Goal: Task Accomplishment & Management: Manage account settings

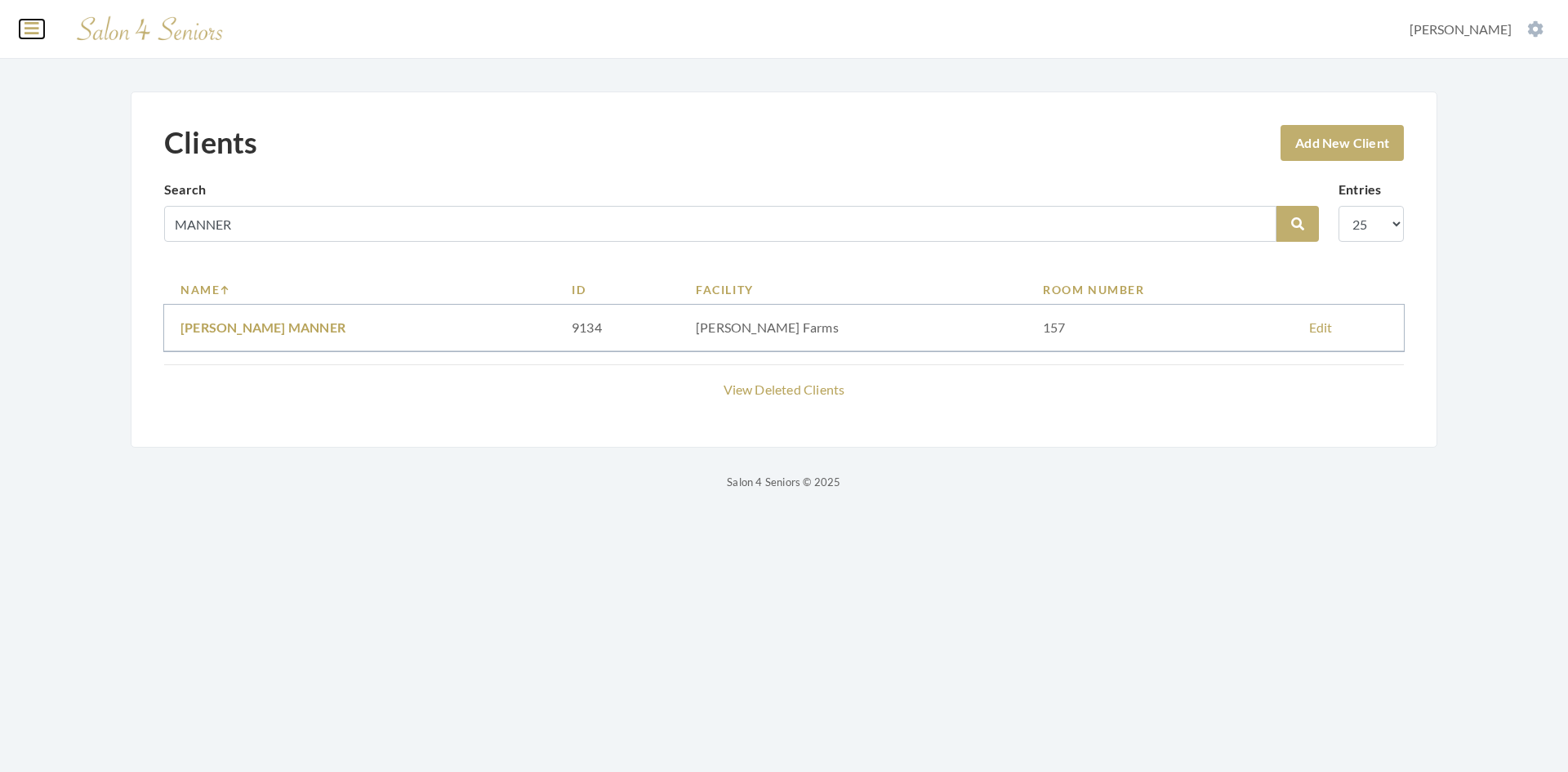
click at [28, 34] on icon at bounding box center [32, 28] width 15 height 16
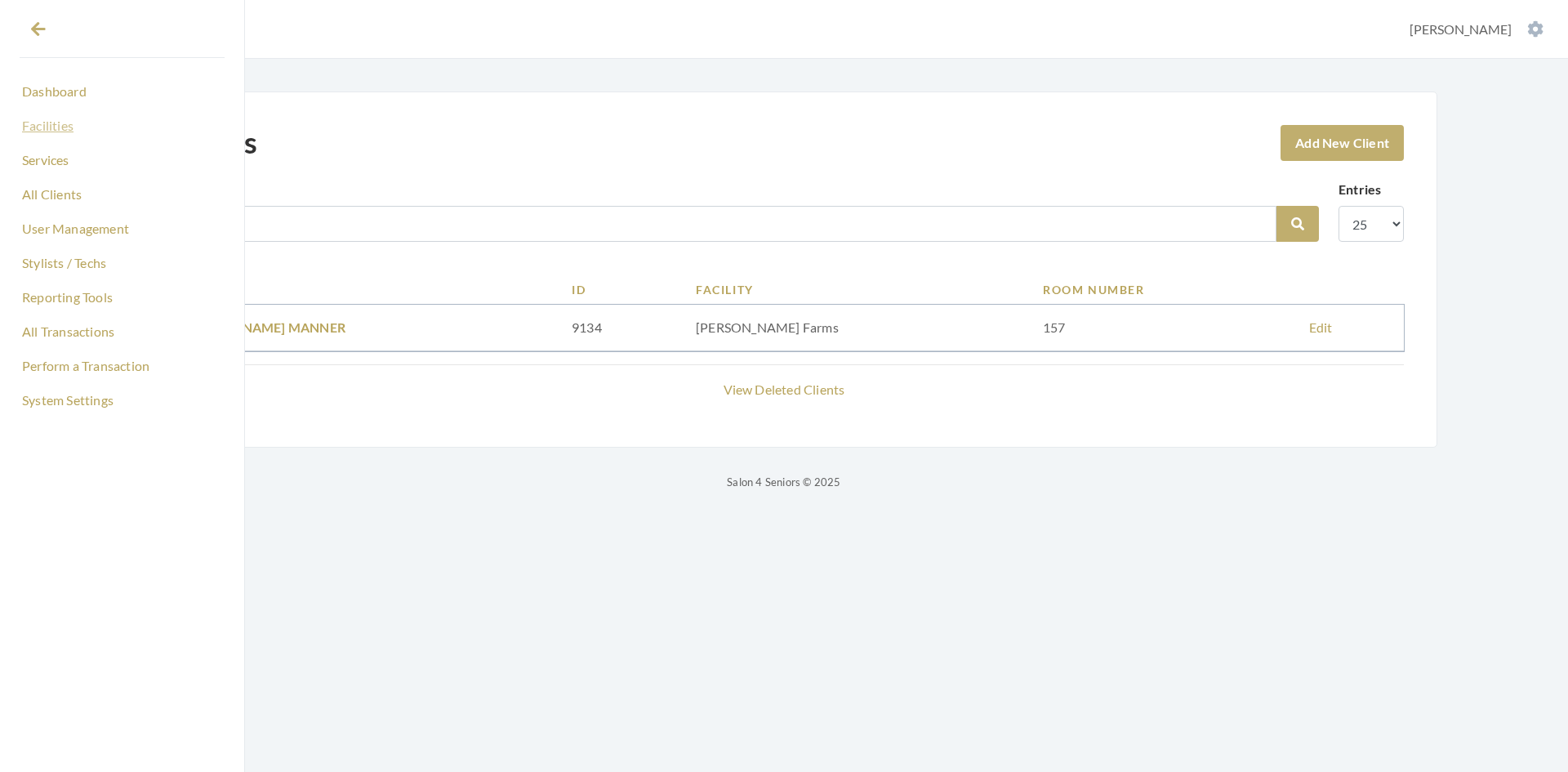
click at [60, 126] on link "Facilities" at bounding box center [122, 125] width 205 height 27
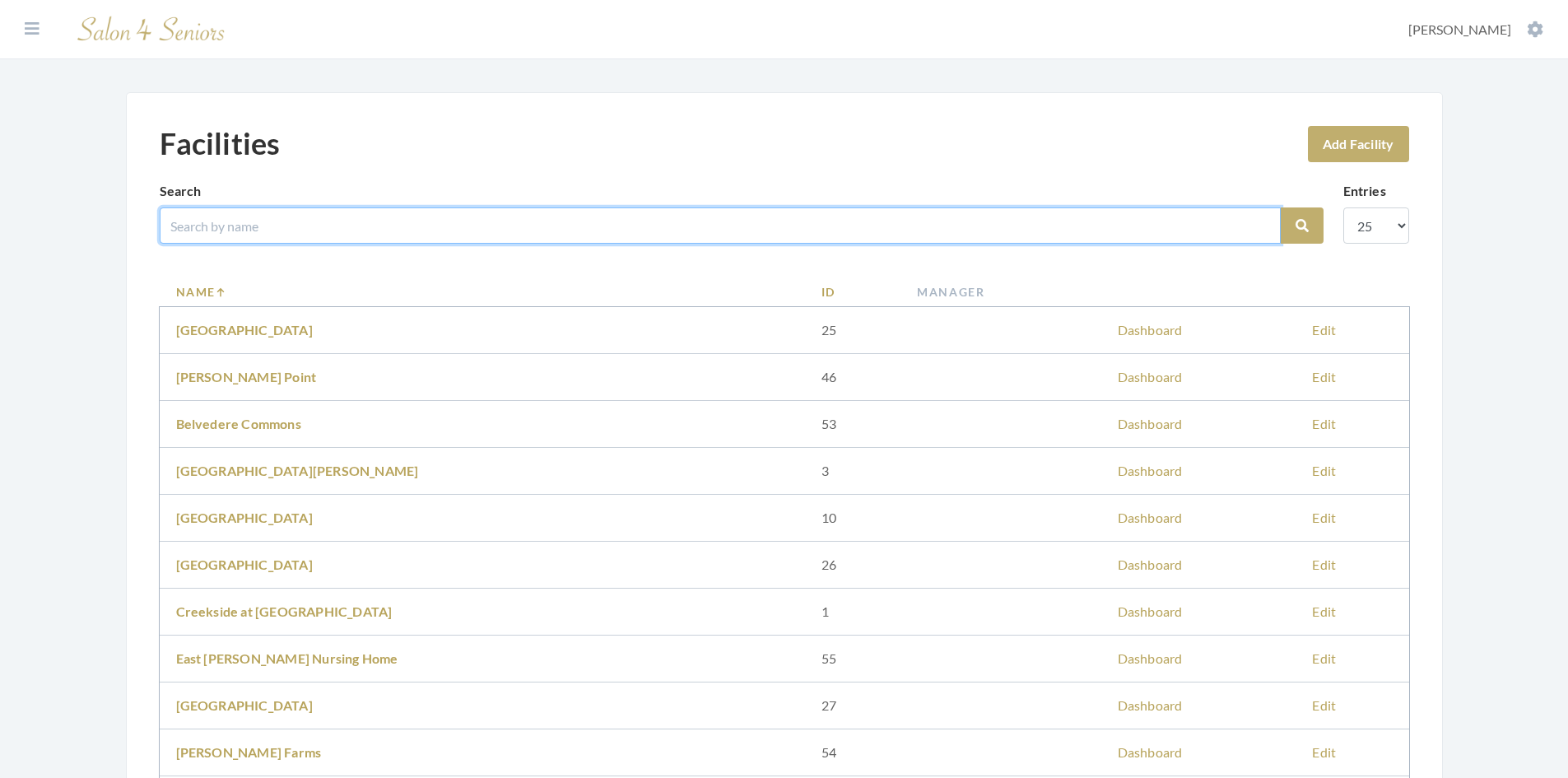
click at [311, 222] on input "search" at bounding box center [721, 226] width 1121 height 36
type input "herit"
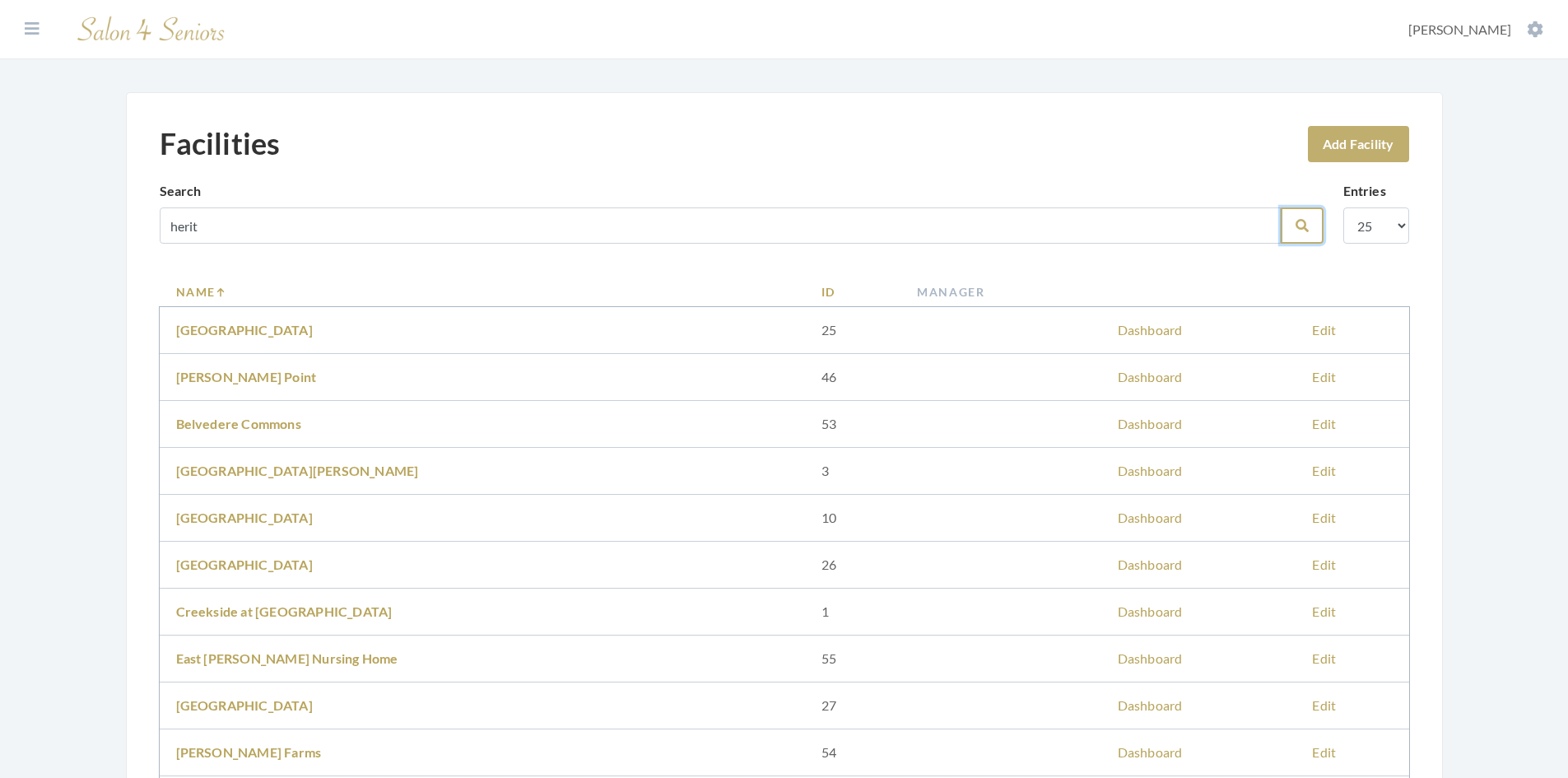
click at [1293, 228] on button "Search" at bounding box center [1301, 226] width 43 height 36
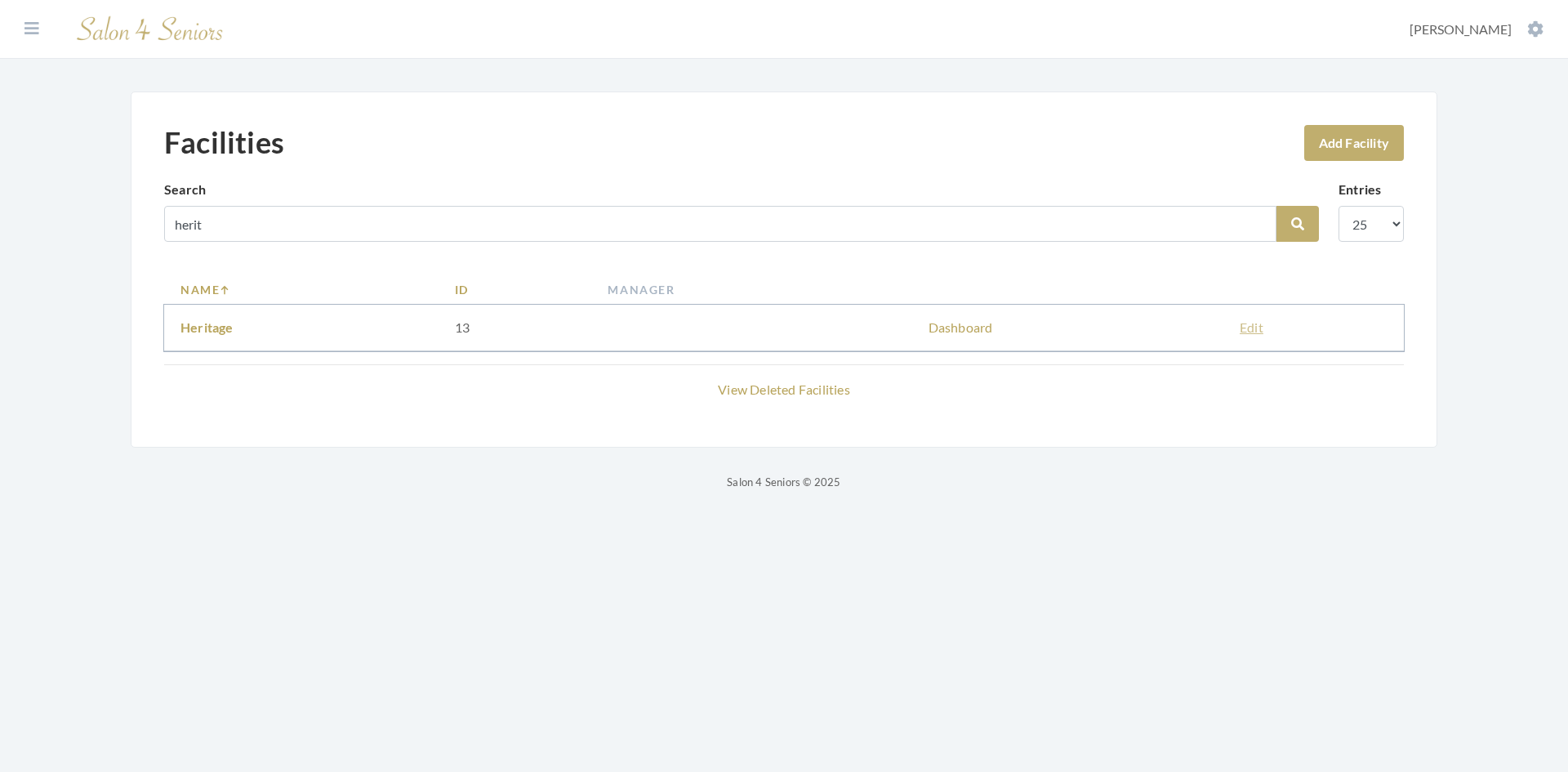
click at [1256, 331] on link "Edit" at bounding box center [1251, 327] width 24 height 15
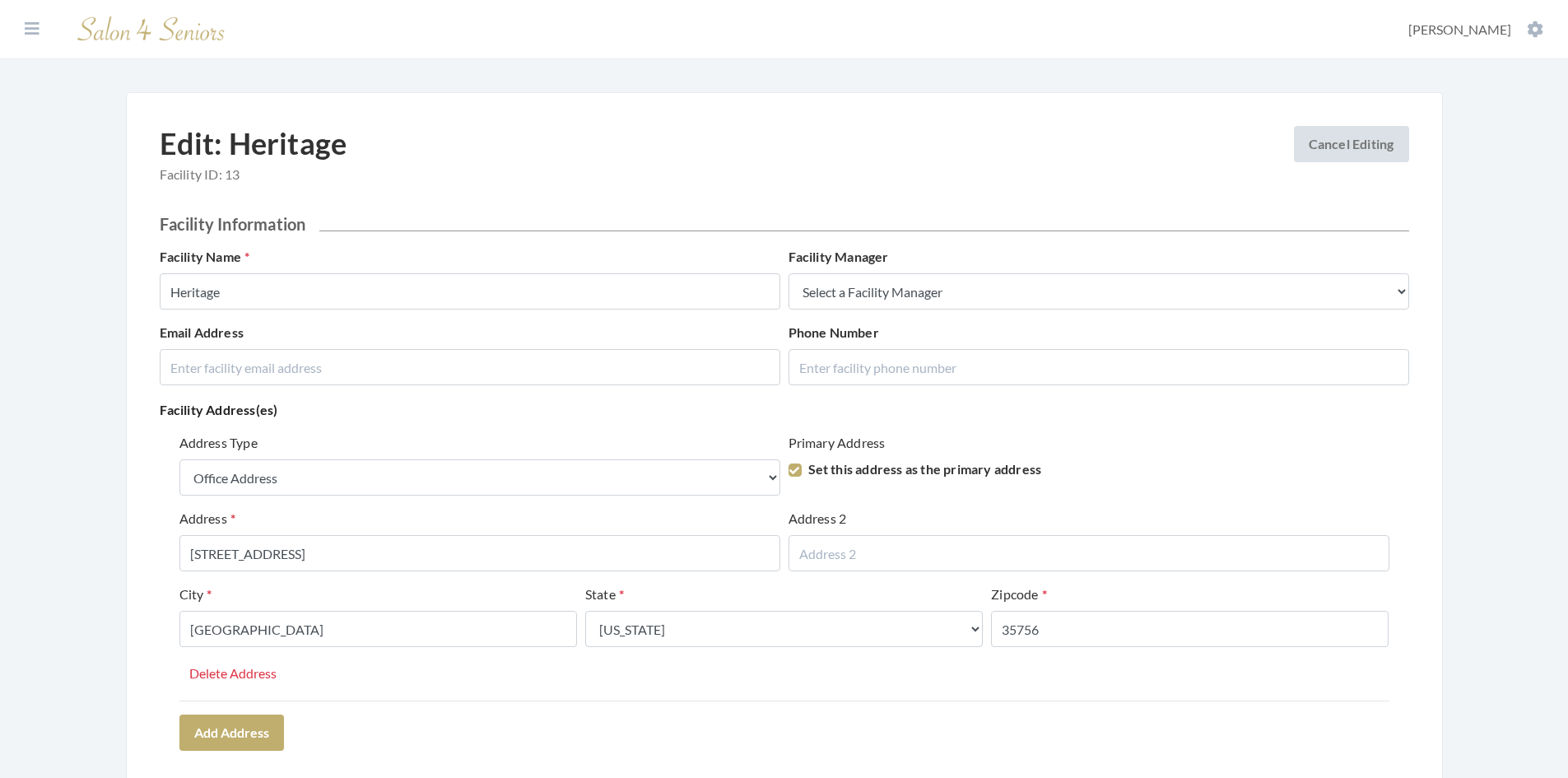
select select "office"
select select "al"
select select "07:30 AM"
select select "05:00 PM"
select select "07:30 AM"
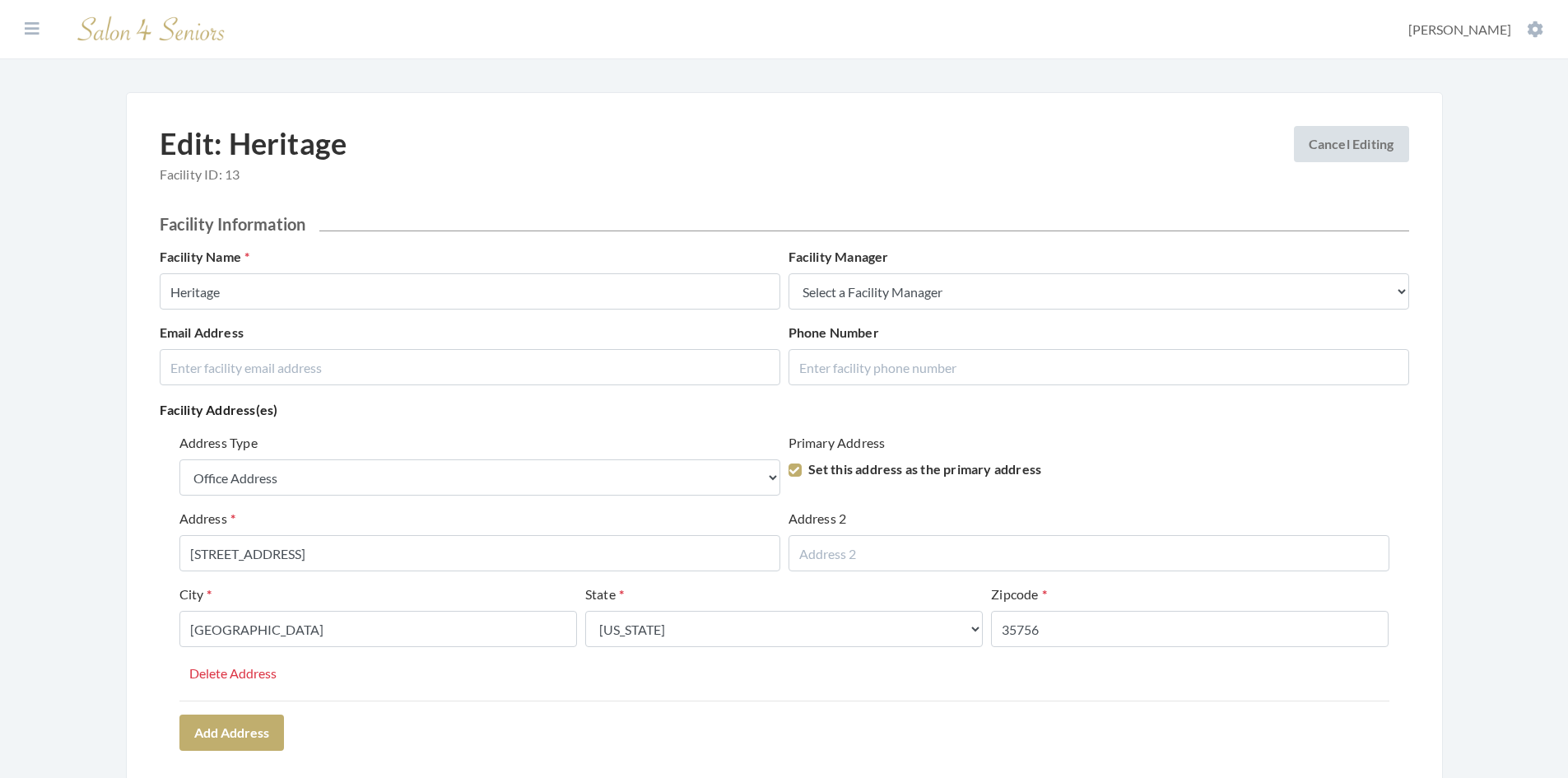
select select "05:00 PM"
select select "07:30 AM"
select select "05:00 PM"
select select "07:30 AM"
select select "05:00 PM"
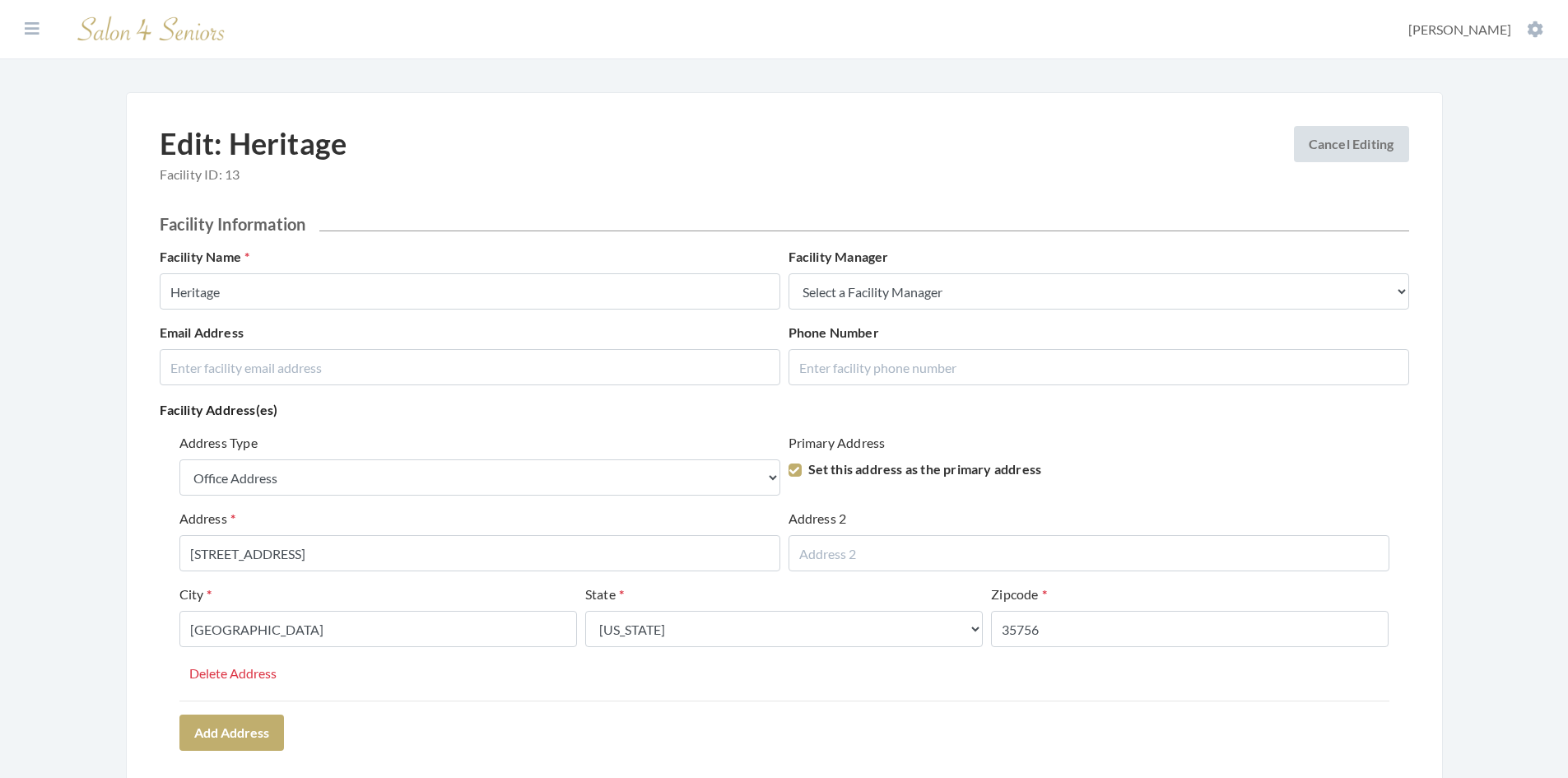
select select "07:30 AM"
select select "05:00 PM"
click at [33, 30] on icon at bounding box center [32, 29] width 15 height 16
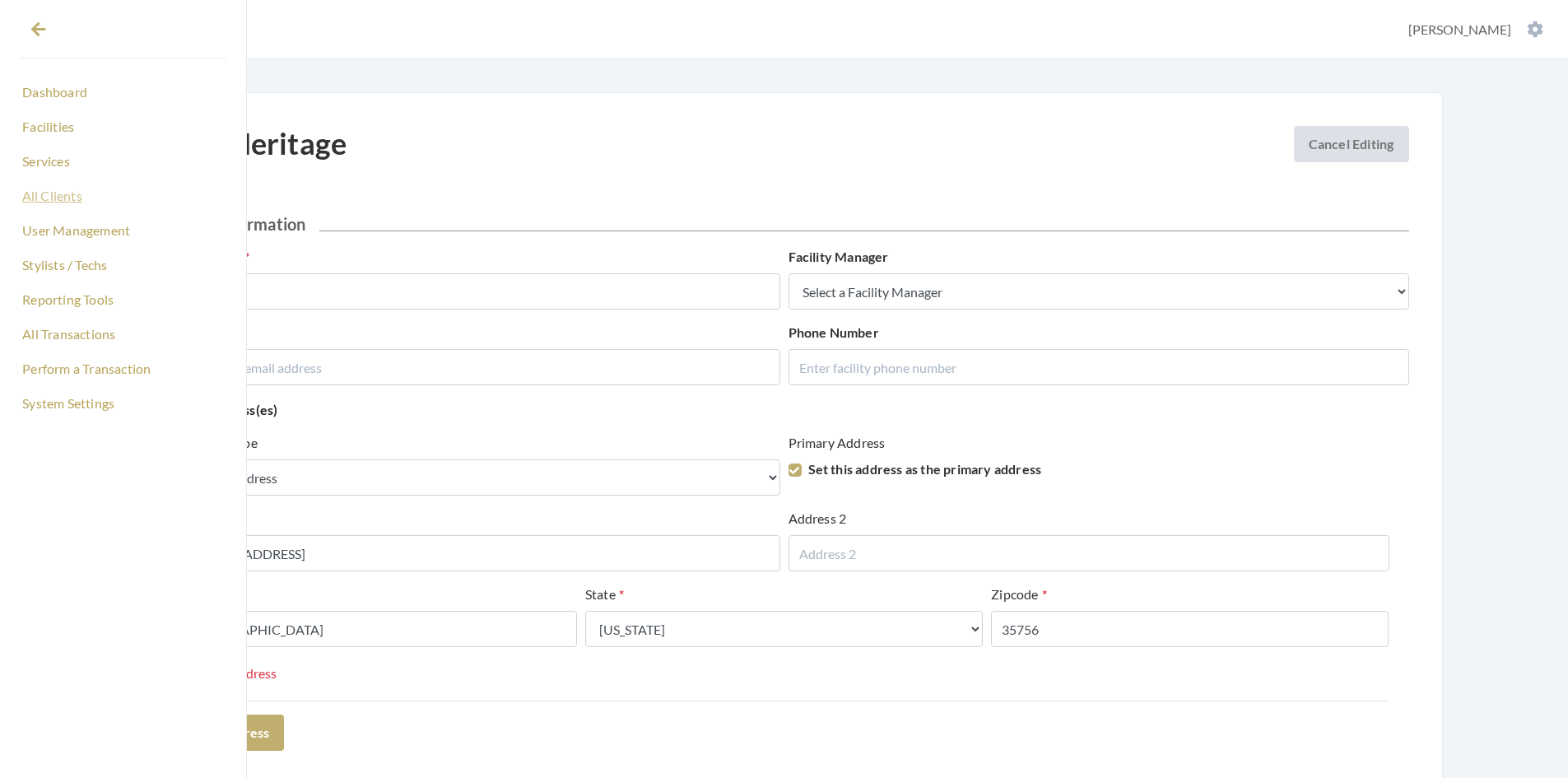
click at [76, 190] on link "All Clients" at bounding box center [123, 195] width 207 height 28
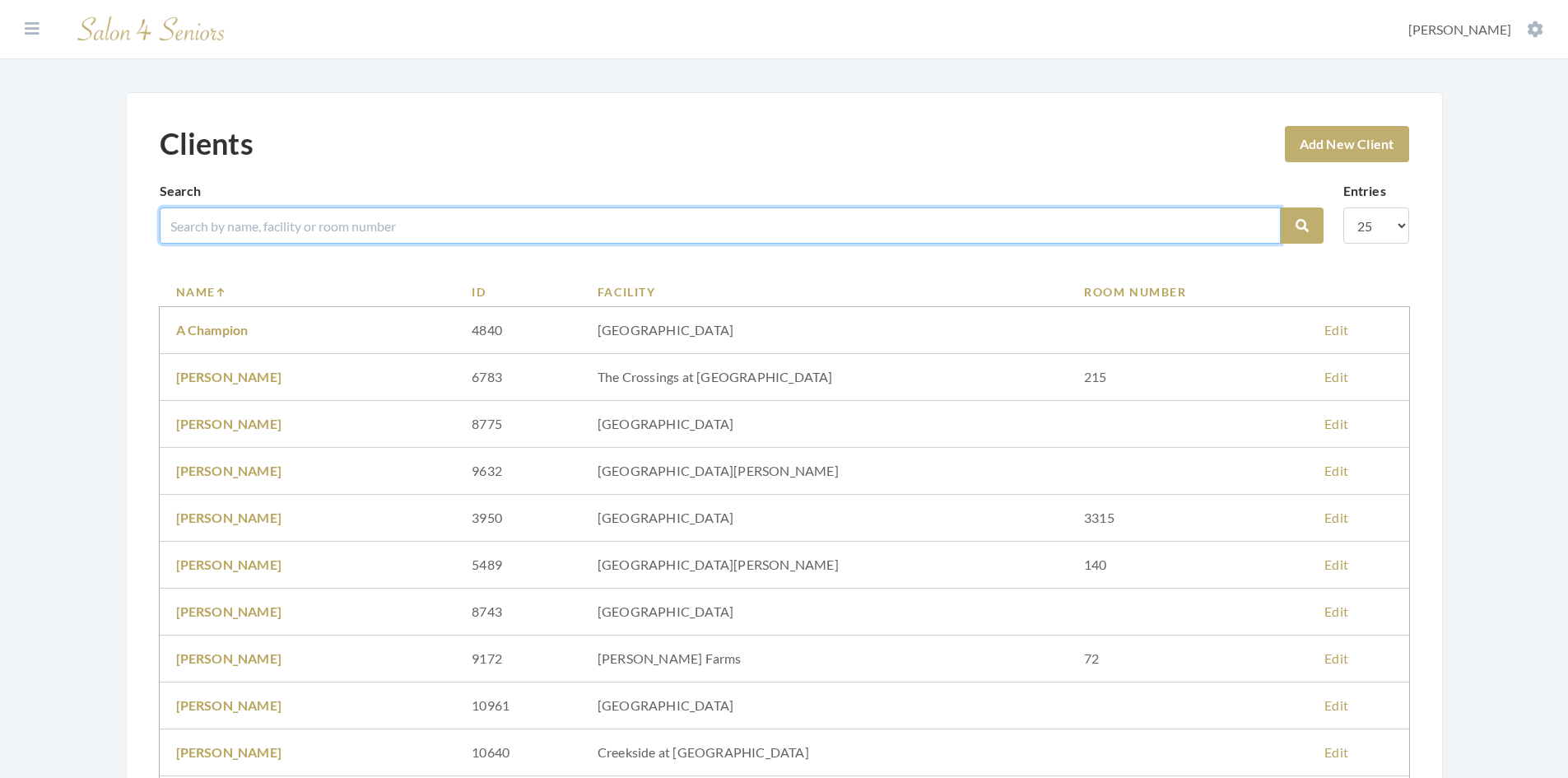
click at [326, 227] on input "search" at bounding box center [721, 226] width 1121 height 36
type input "[PERSON_NAME]"
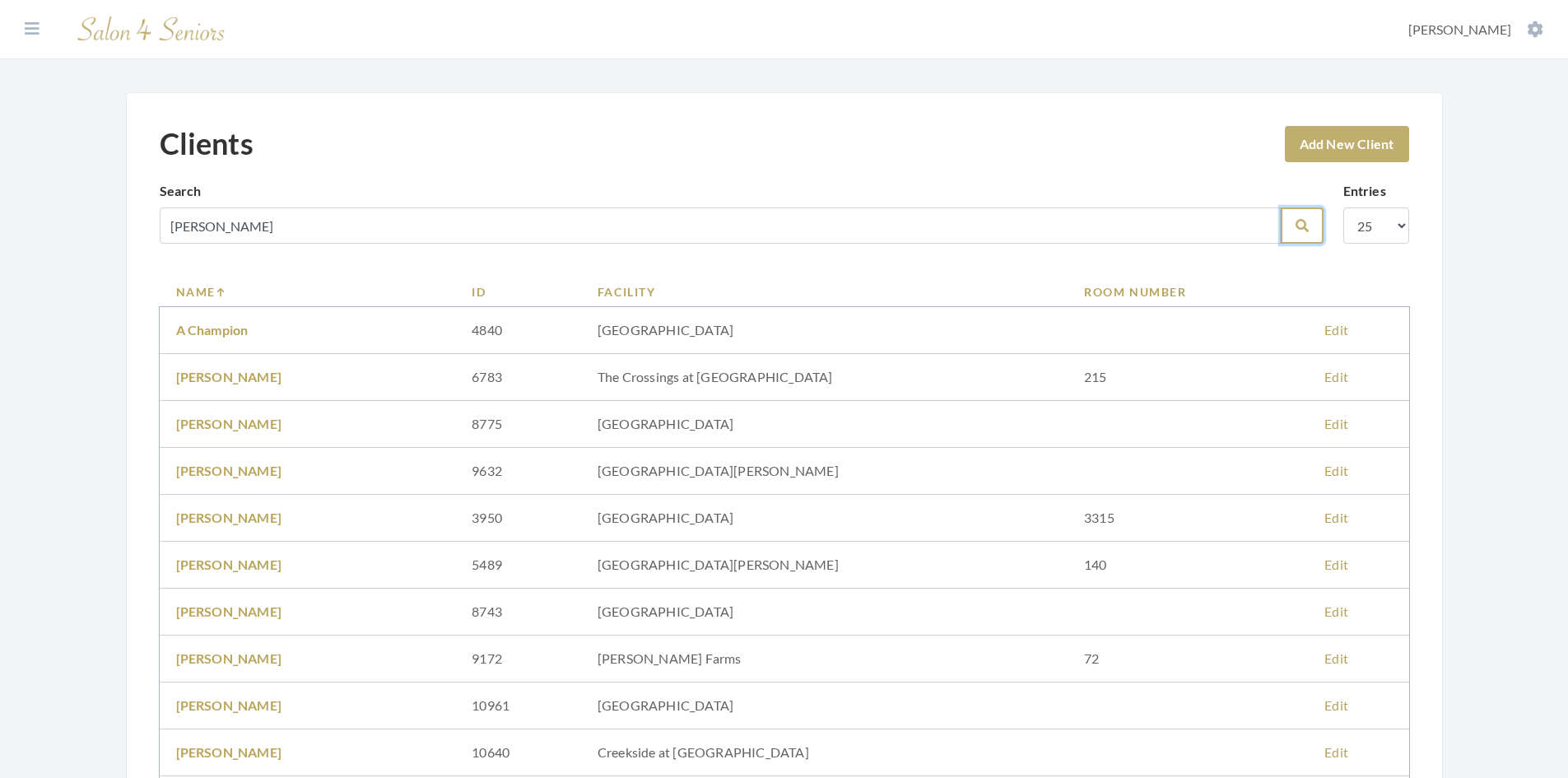
click at [1292, 217] on button "Search" at bounding box center [1301, 226] width 43 height 36
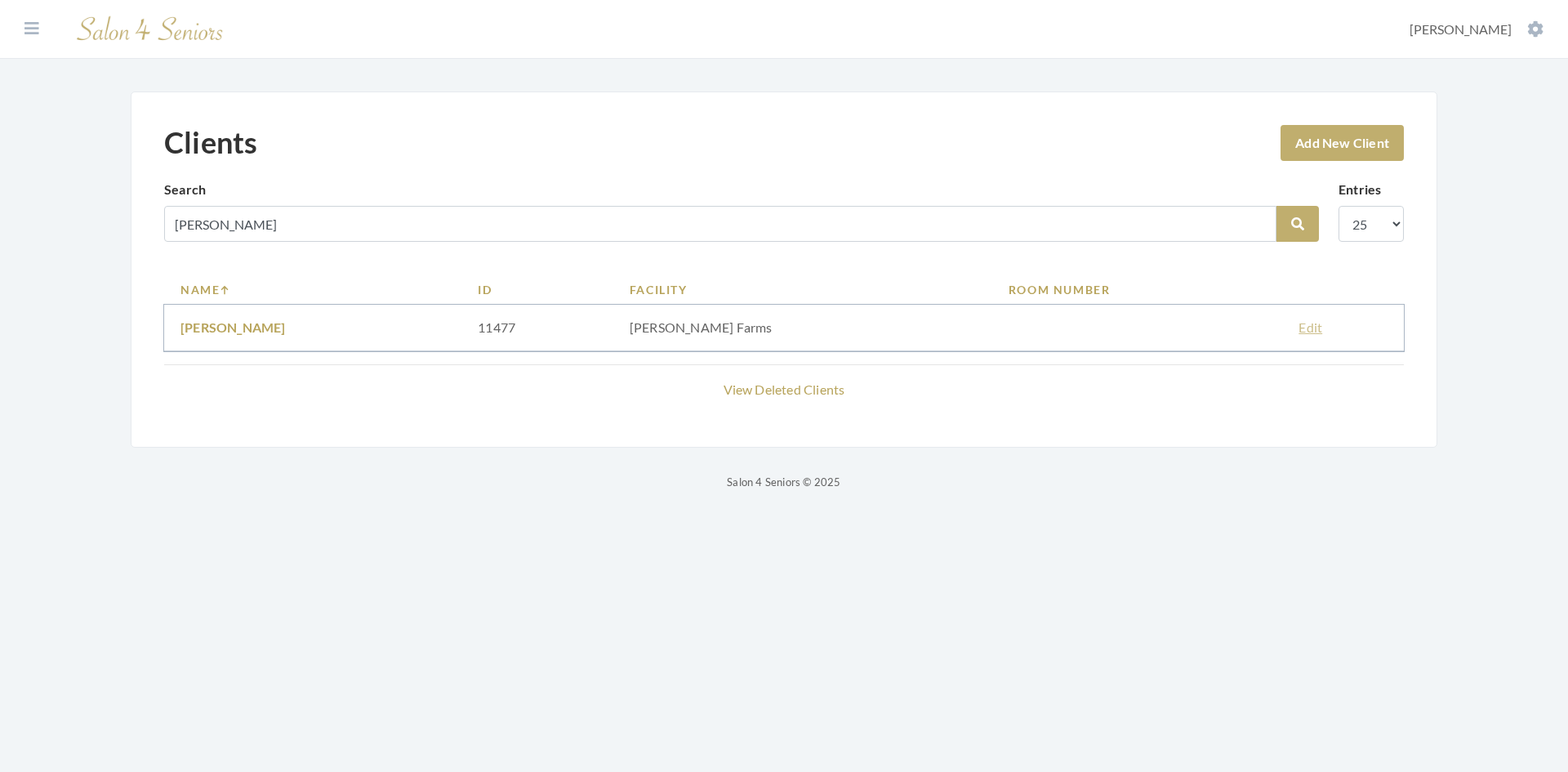
click at [1299, 325] on link "Edit" at bounding box center [1310, 327] width 24 height 15
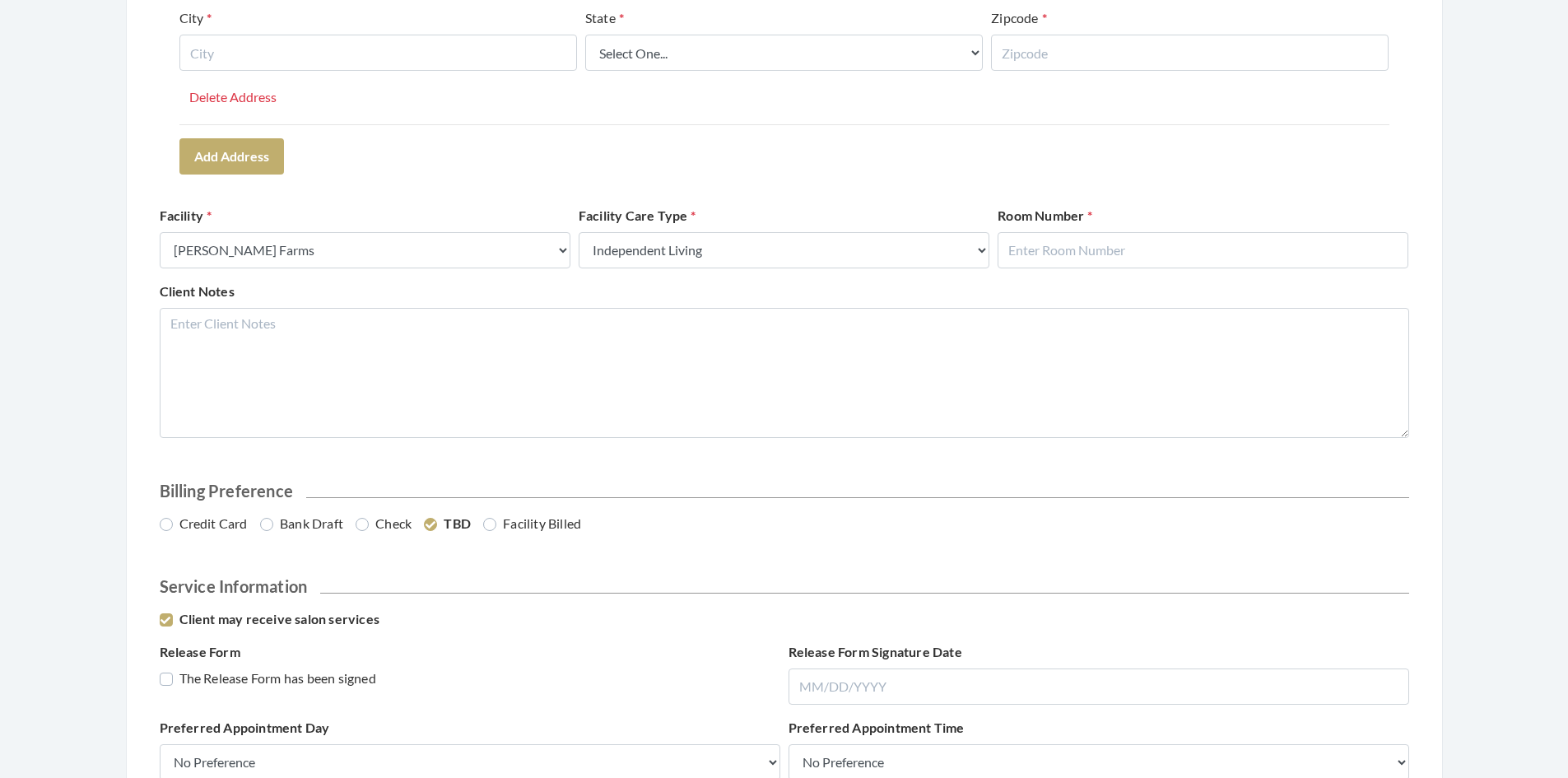
scroll to position [659, 0]
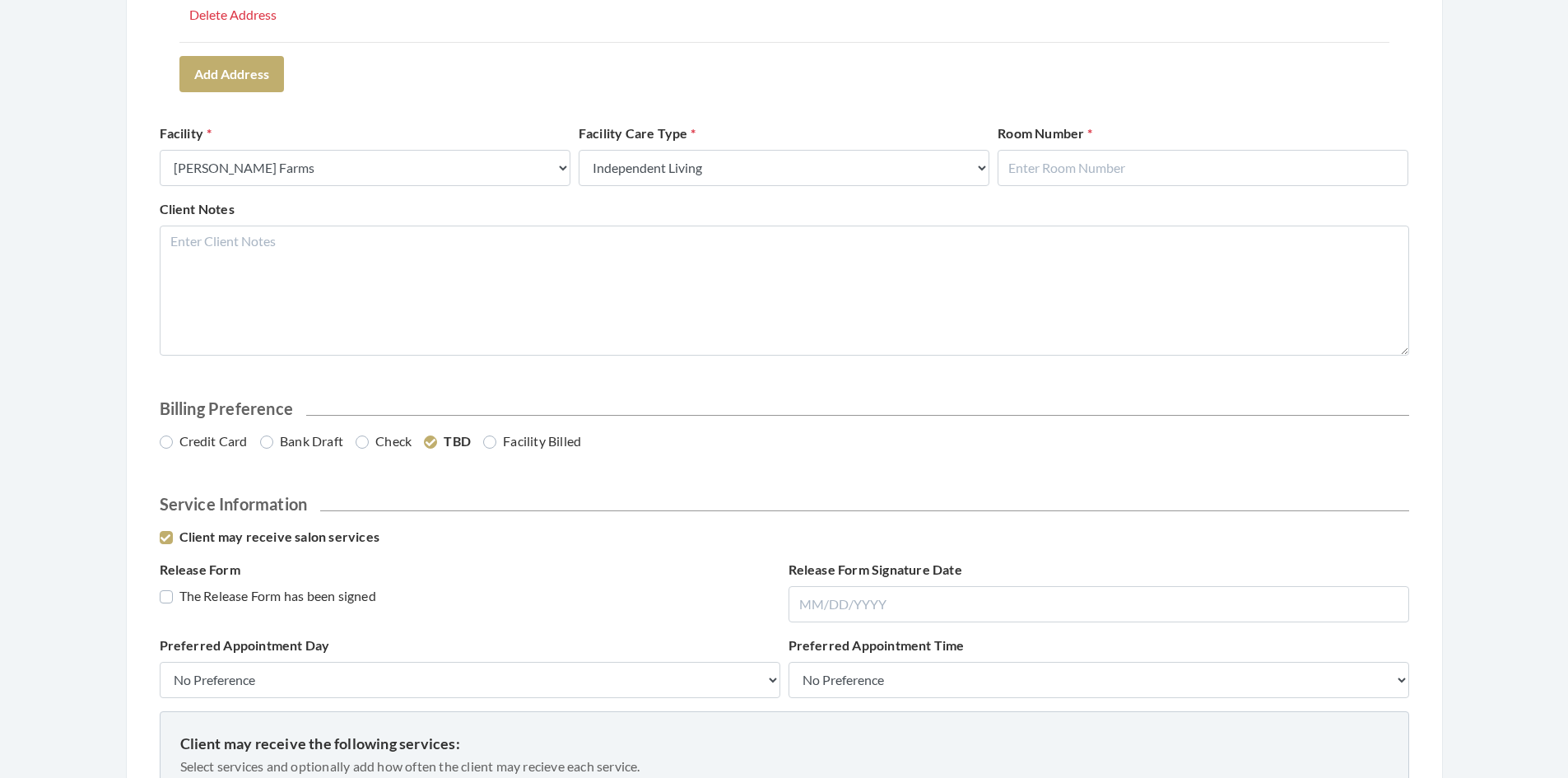
click at [169, 440] on label "Credit Card" at bounding box center [204, 441] width 89 height 20
radio input "true"
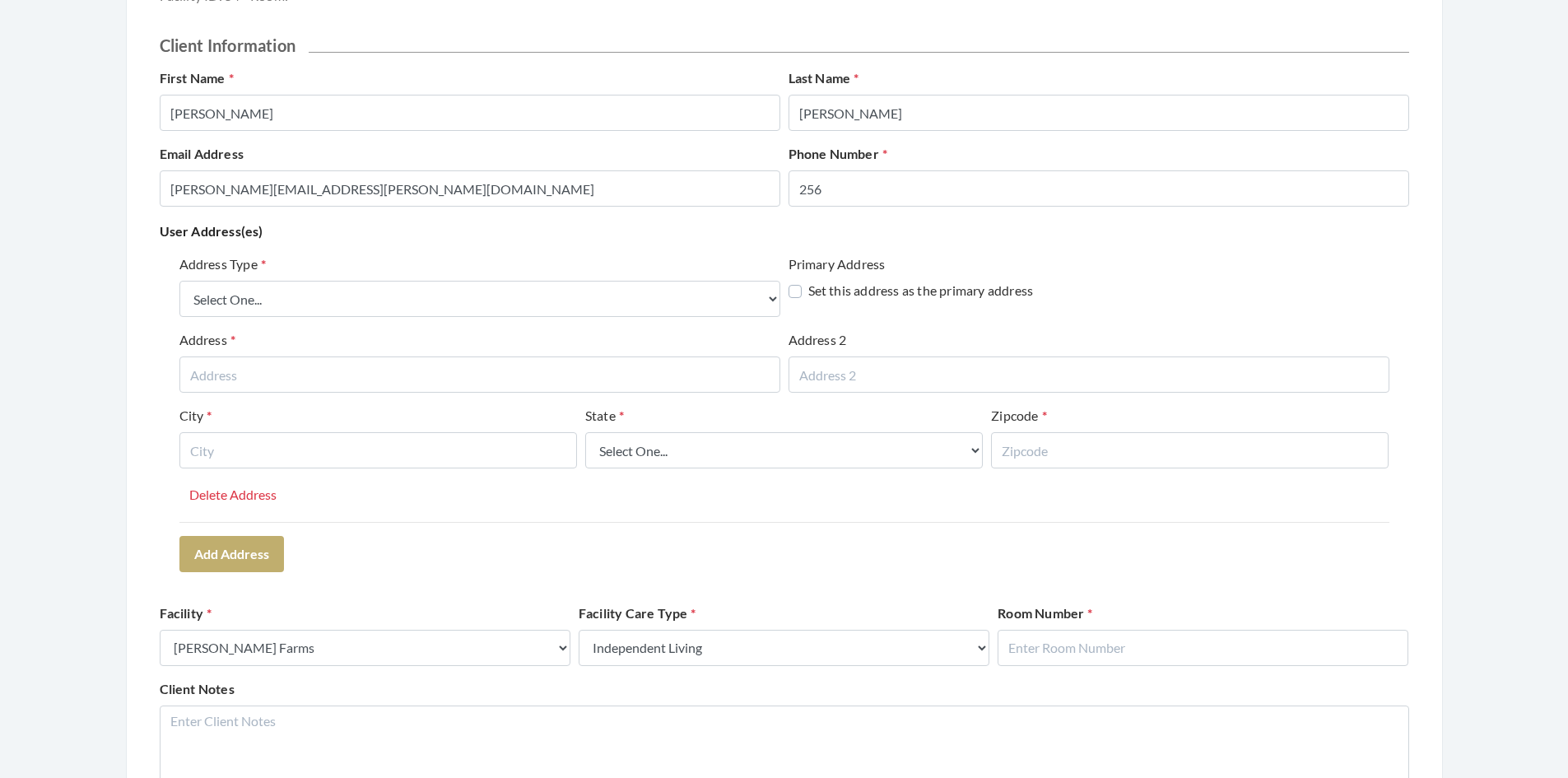
scroll to position [165, 0]
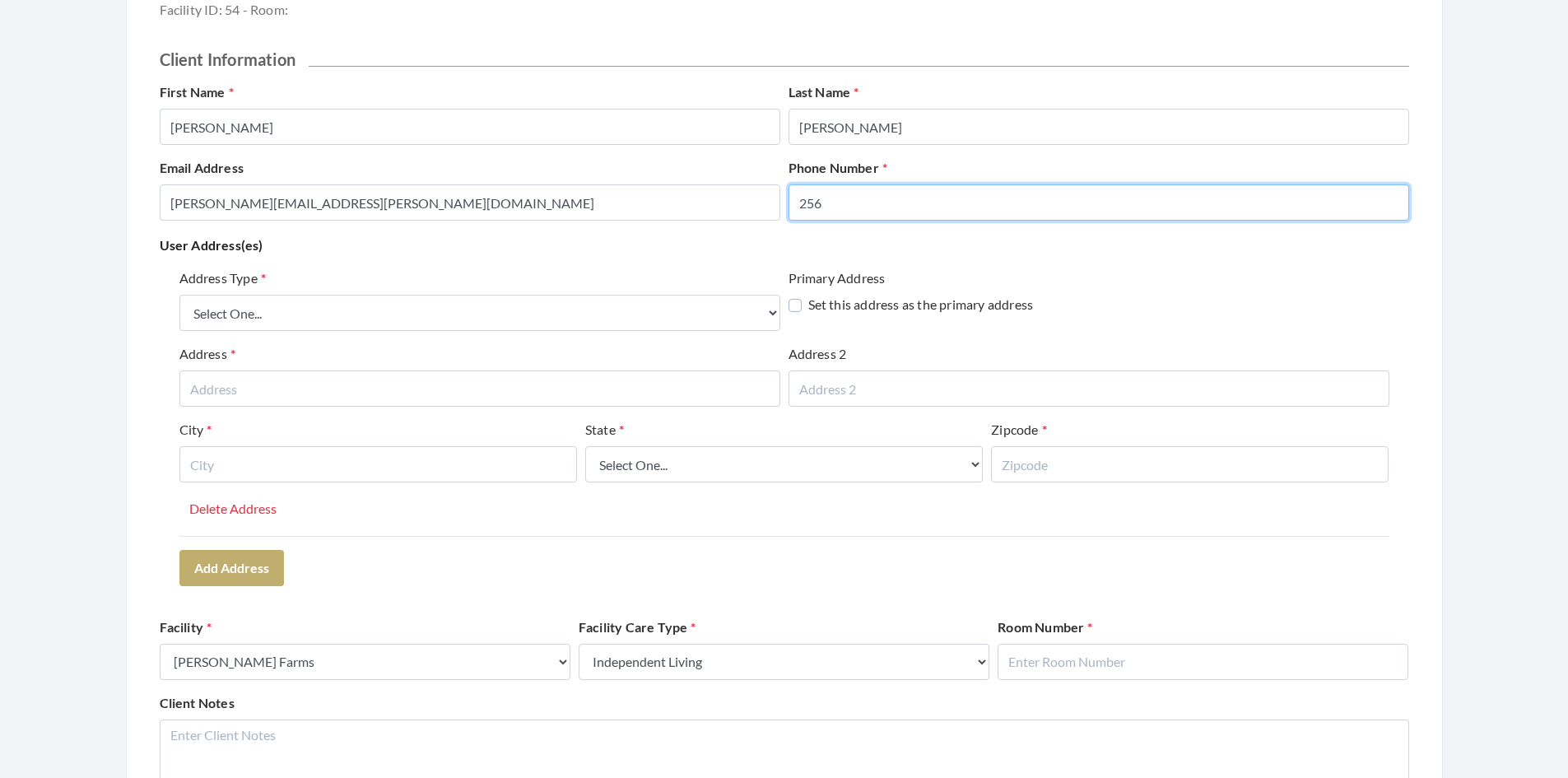
click at [835, 204] on input "256" at bounding box center [1099, 203] width 621 height 36
type input "256-12345678"
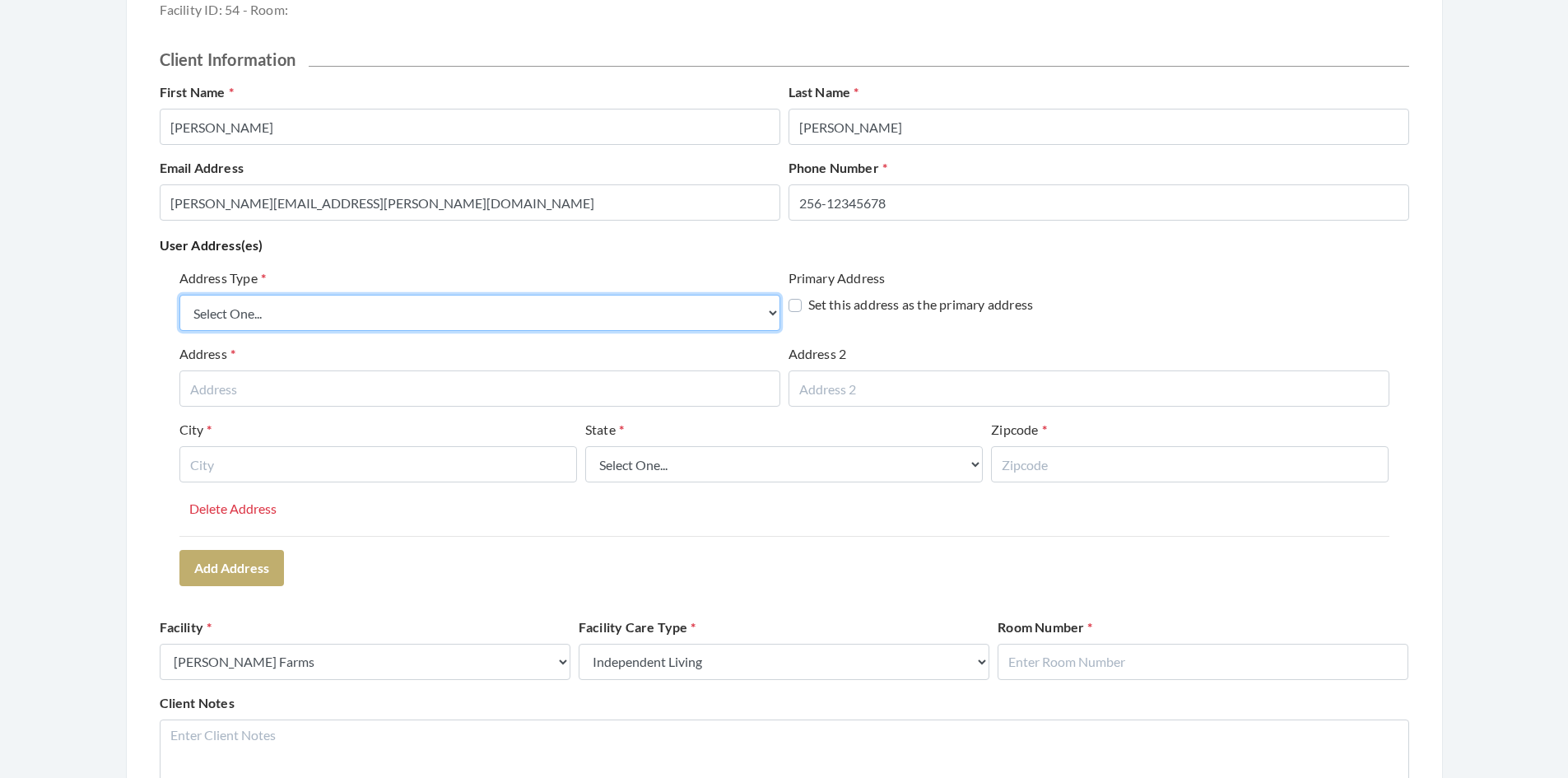
click at [519, 309] on select "Select One... Office Address Home Address Billing Address" at bounding box center [479, 313] width 601 height 36
select select "office"
click at [179, 295] on select "Select One... Office Address Home Address Billing Address" at bounding box center [479, 313] width 601 height 36
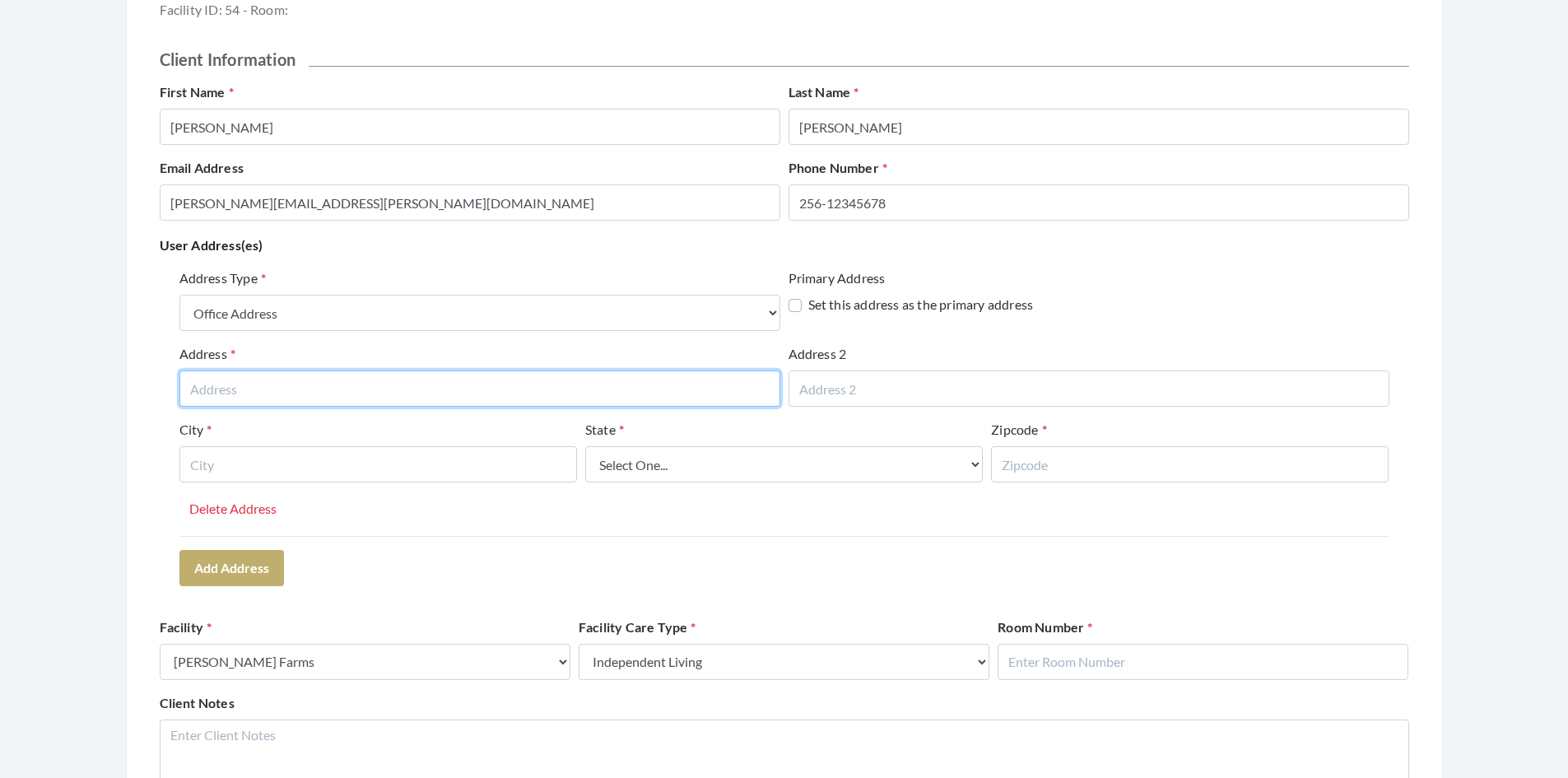
click at [373, 389] on input "text" at bounding box center [479, 389] width 601 height 36
type input "[STREET_ADDRESS]"
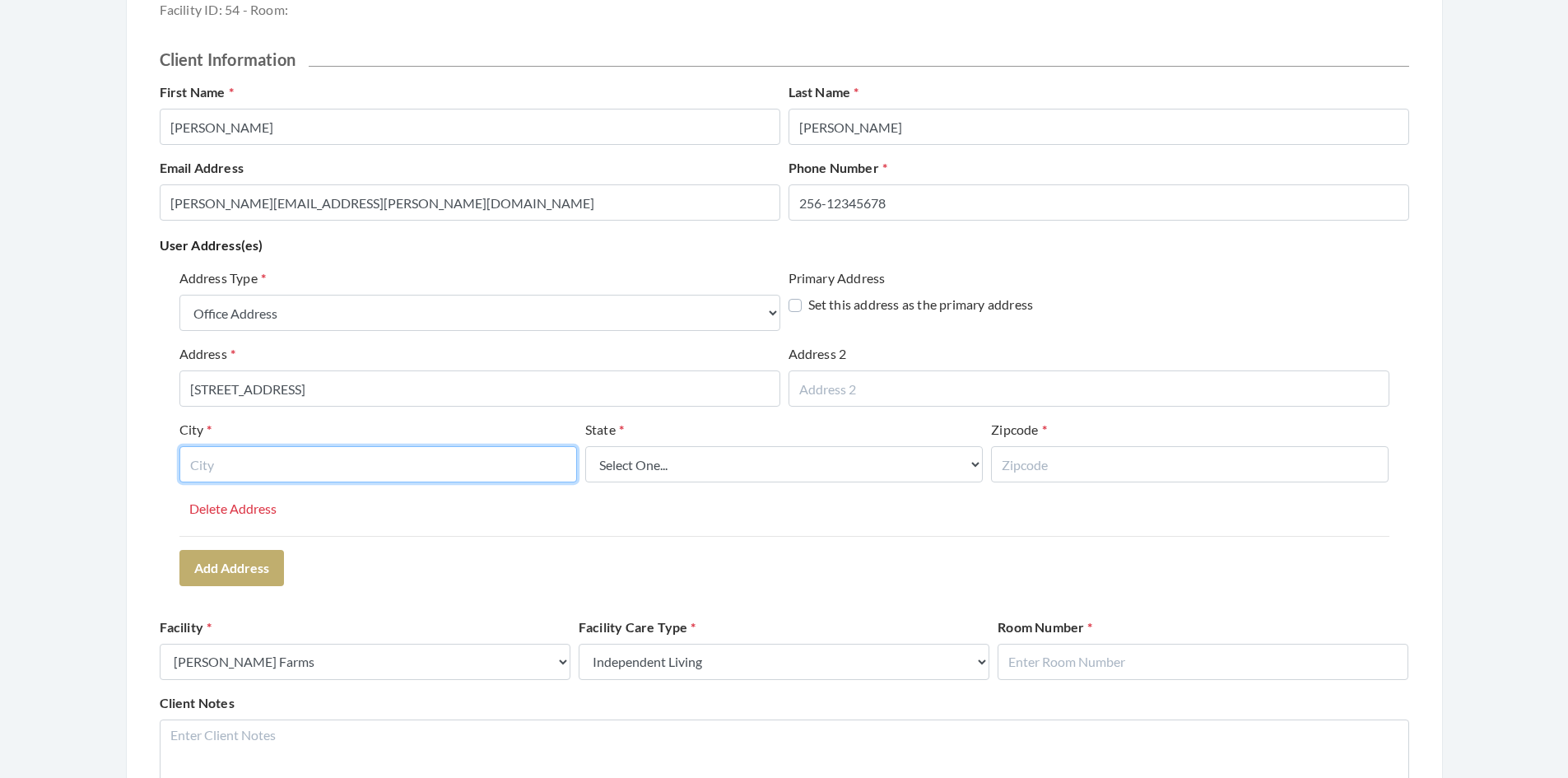
click at [370, 465] on input "text" at bounding box center [378, 465] width 398 height 36
type input "[GEOGRAPHIC_DATA]"
click at [661, 475] on select "Select One... Alabama Alaska American Samoa Arizona Arkansas California Colorad…" at bounding box center [784, 465] width 398 height 36
select select "al"
click at [586, 447] on select "Select One... Alabama Alaska American Samoa Arizona Arkansas California Colorad…" at bounding box center [784, 465] width 398 height 36
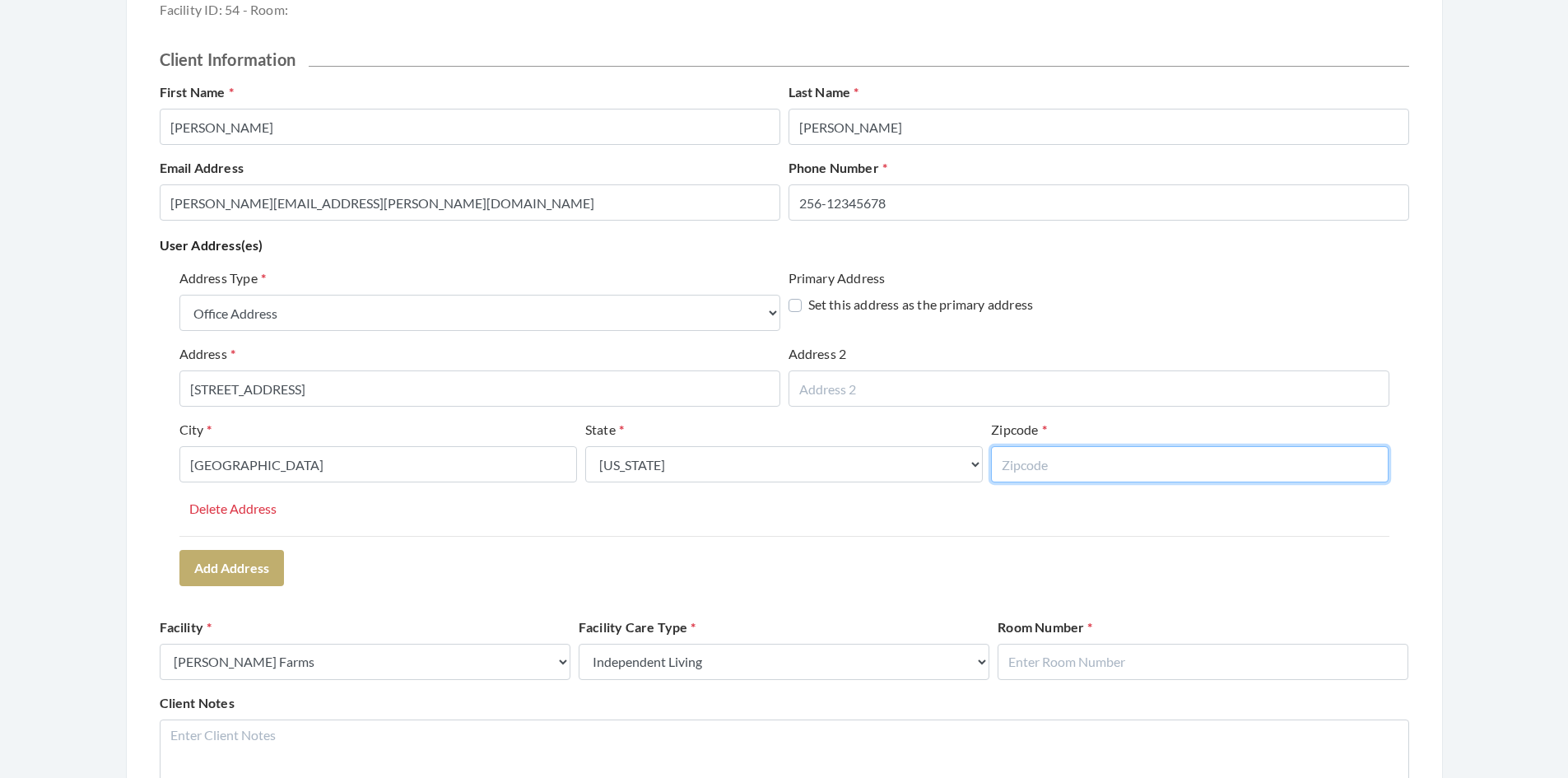
click at [1044, 459] on input "text" at bounding box center [1190, 465] width 398 height 36
type input "35802"
click at [840, 441] on div "State Select One... Alabama Alaska American Samoa Arizona Arkansas California C…" at bounding box center [784, 451] width 398 height 63
click at [804, 430] on div "State Select One... Alabama Alaska American Samoa Arizona Arkansas California C…" at bounding box center [784, 451] width 398 height 63
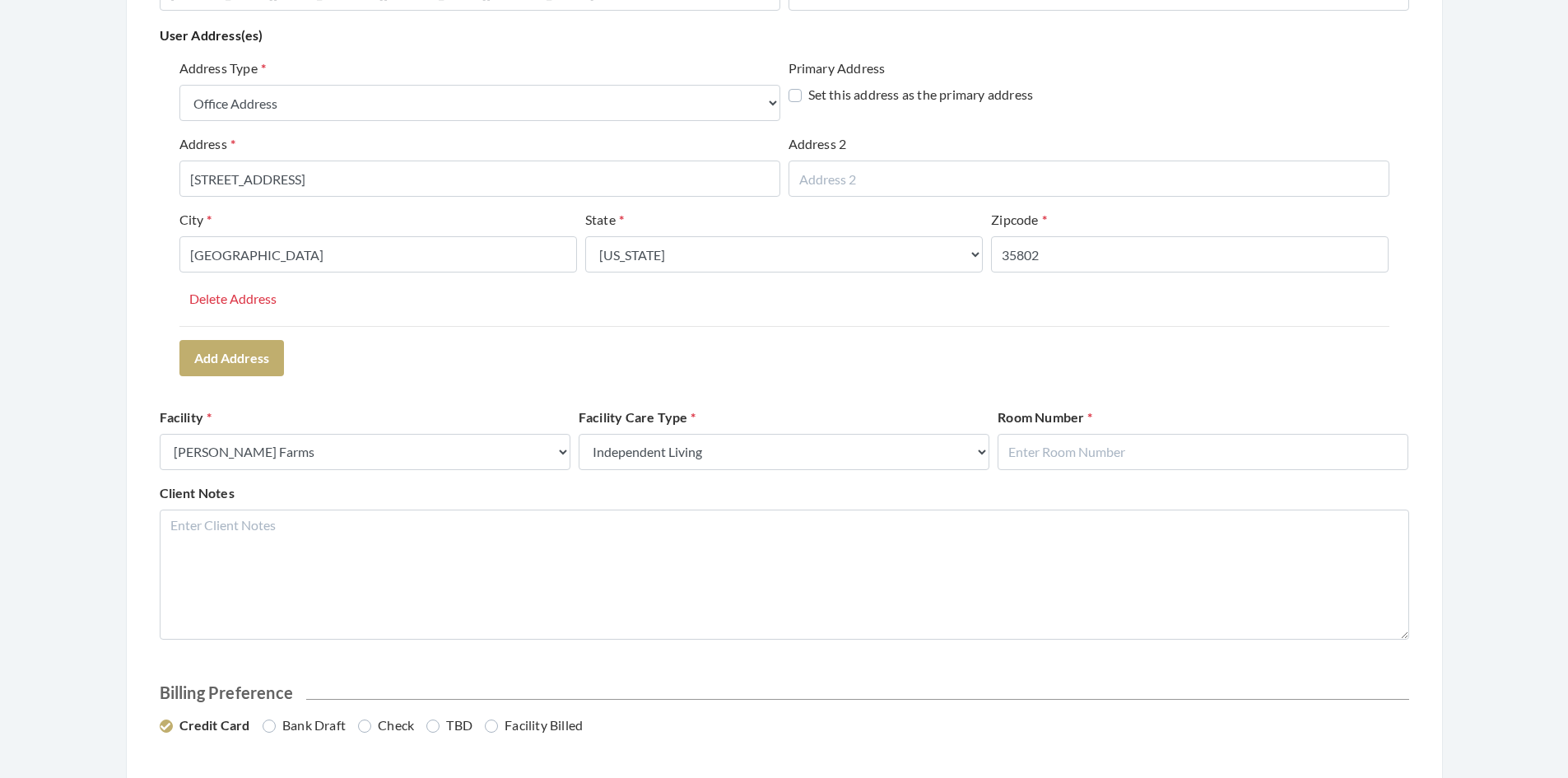
scroll to position [411, 0]
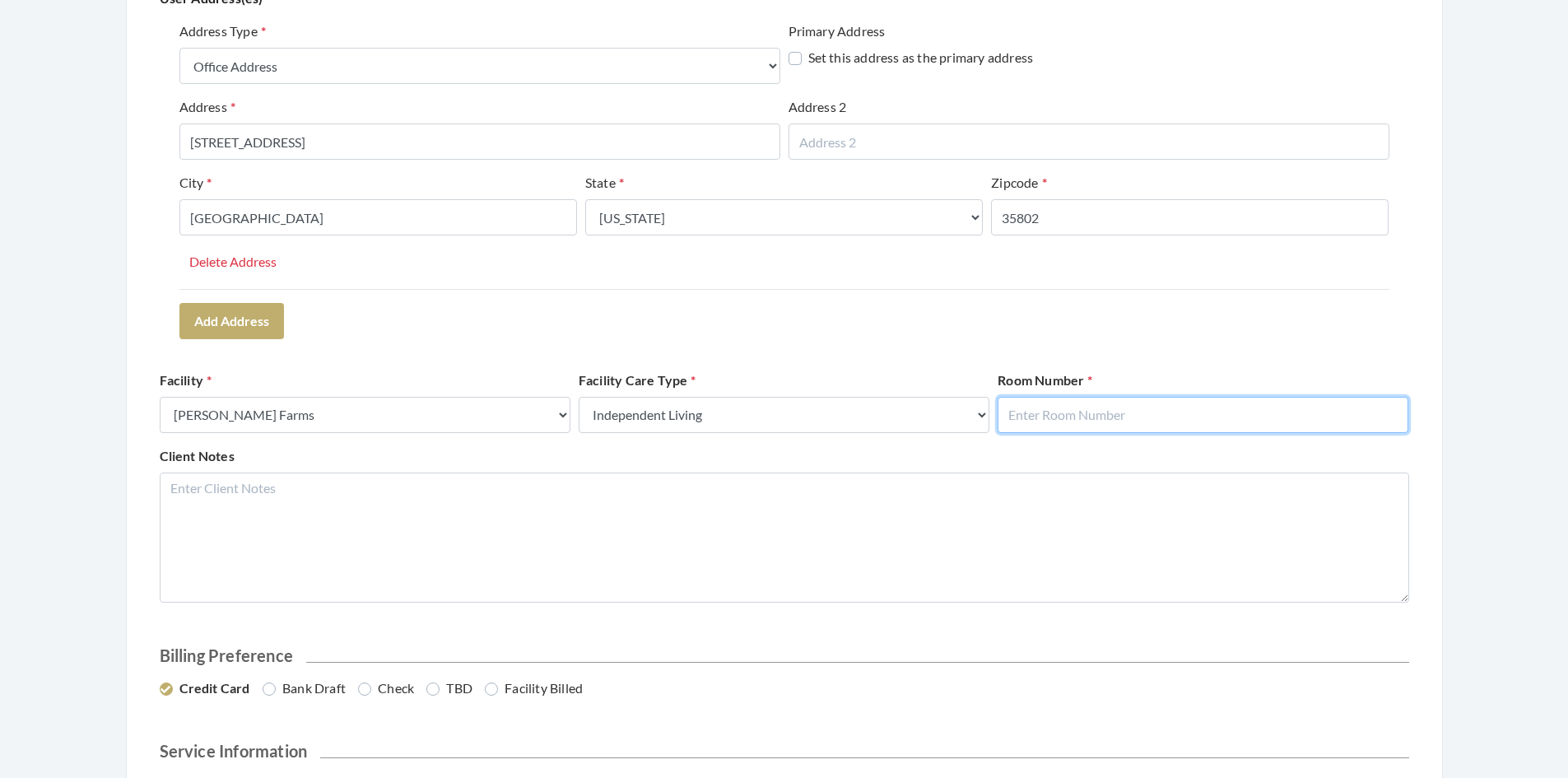
click at [1046, 419] on input "text" at bounding box center [1202, 415] width 410 height 36
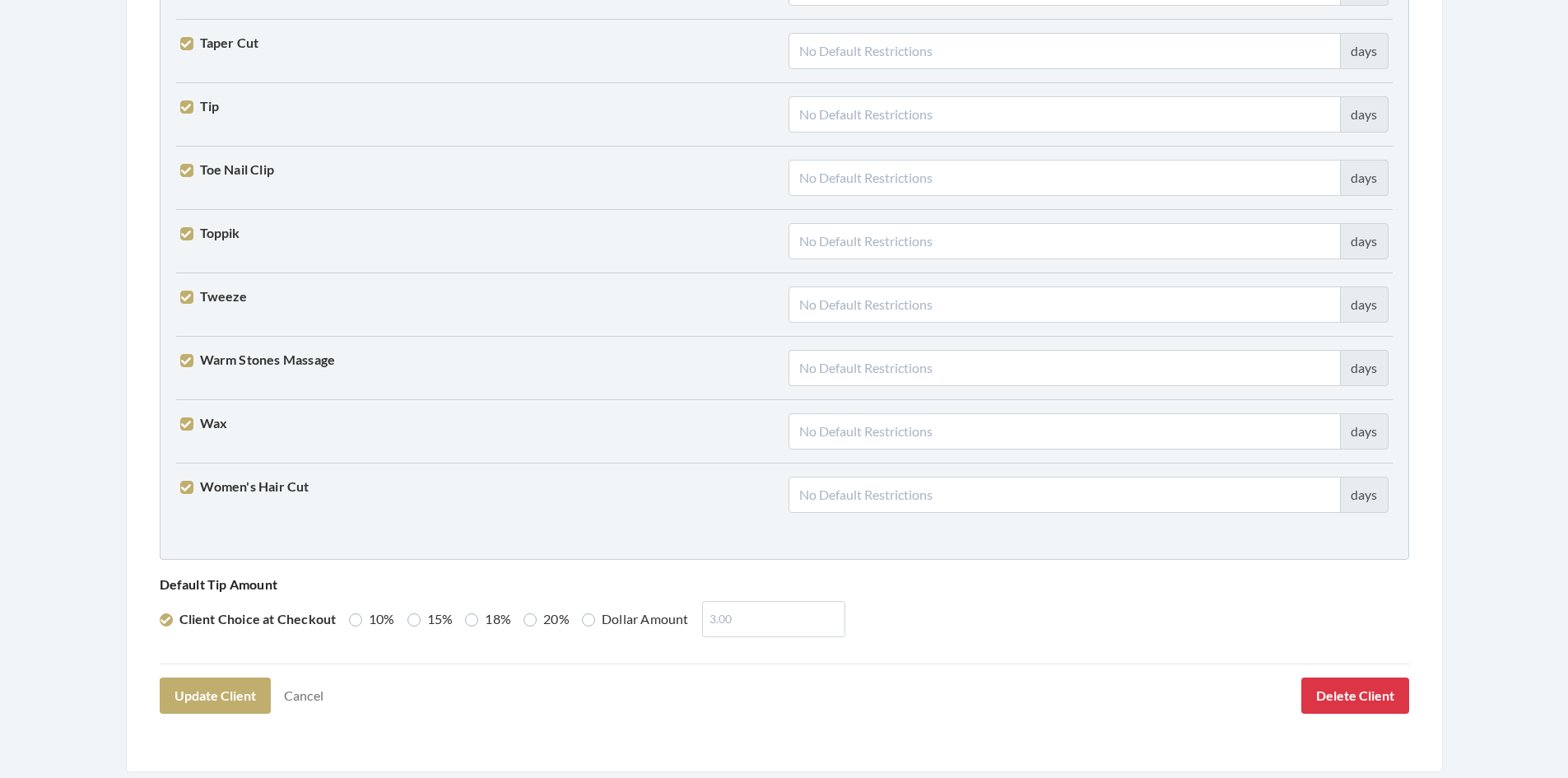
scroll to position [4056, 0]
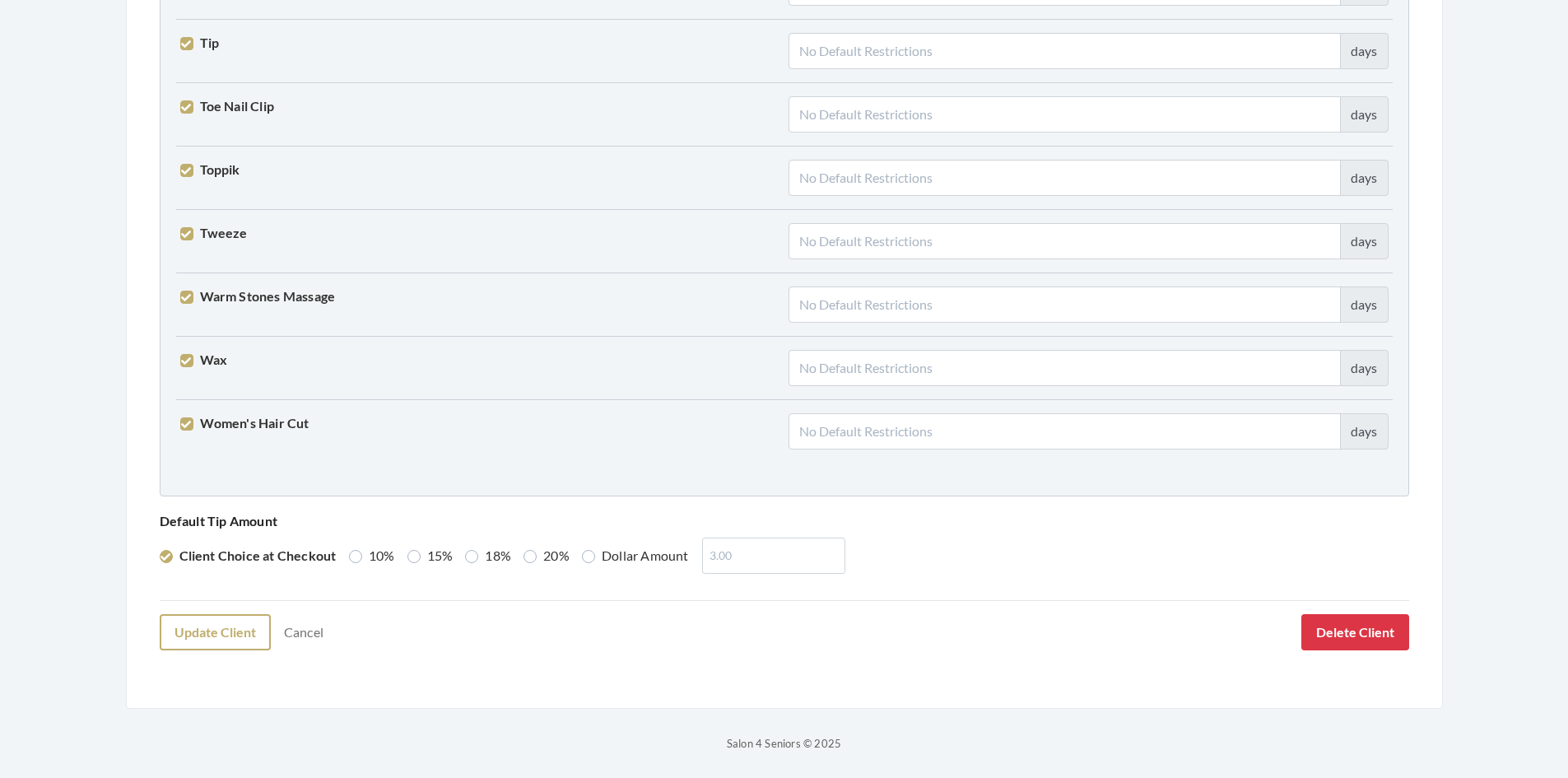
type input "222"
click at [178, 635] on button "Update Client" at bounding box center [215, 632] width 111 height 36
